Goal: Task Accomplishment & Management: Manage account settings

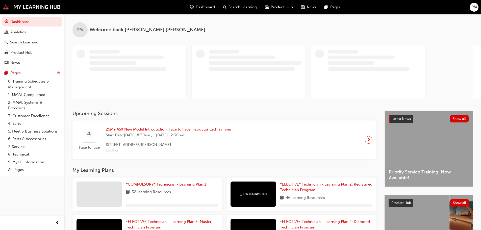
click at [478, 8] on div "PM" at bounding box center [474, 7] width 9 height 9
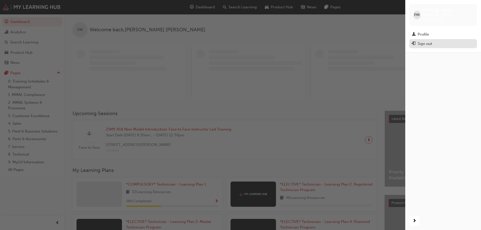
click at [430, 43] on button "Sign out" at bounding box center [443, 43] width 68 height 9
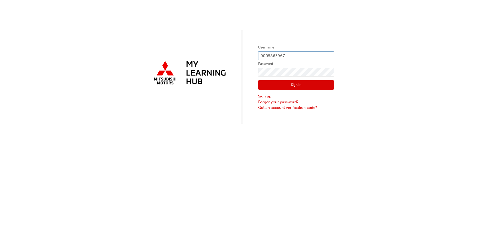
click at [301, 56] on input "0005863967" at bounding box center [296, 56] width 76 height 9
type input "0005864011"
click at [274, 78] on div "Sign In Sign up Forgot your password? Got an account verification code?" at bounding box center [296, 93] width 76 height 34
click at [273, 81] on button "Sign In" at bounding box center [296, 85] width 76 height 10
